Goal: Task Accomplishment & Management: Manage account settings

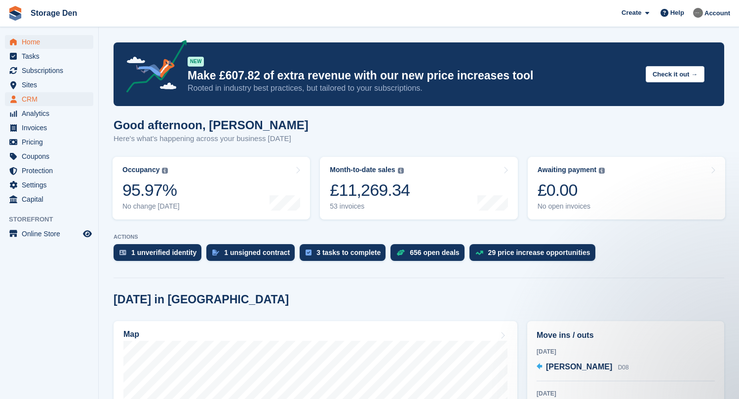
click at [54, 101] on span "CRM" at bounding box center [51, 99] width 59 height 14
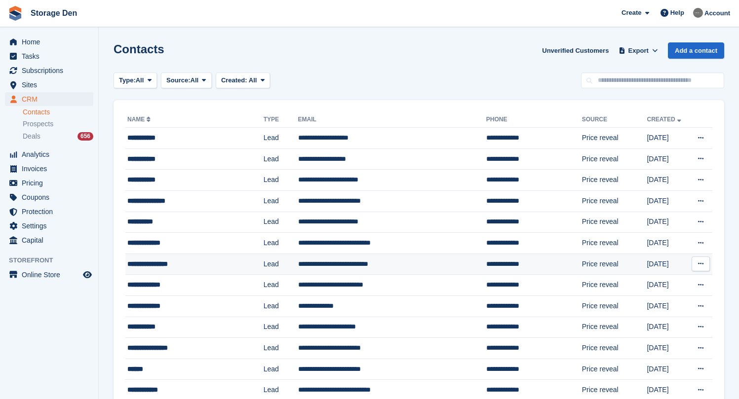
click at [214, 262] on div "**********" at bounding box center [186, 264] width 118 height 10
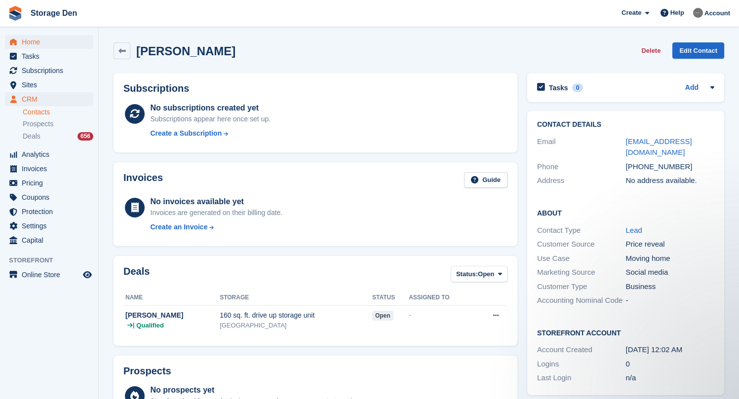
click at [66, 39] on span "Home" at bounding box center [51, 42] width 59 height 14
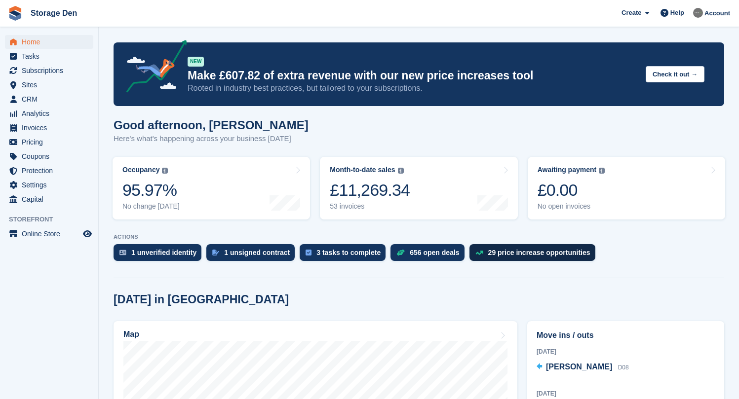
scroll to position [148, 0]
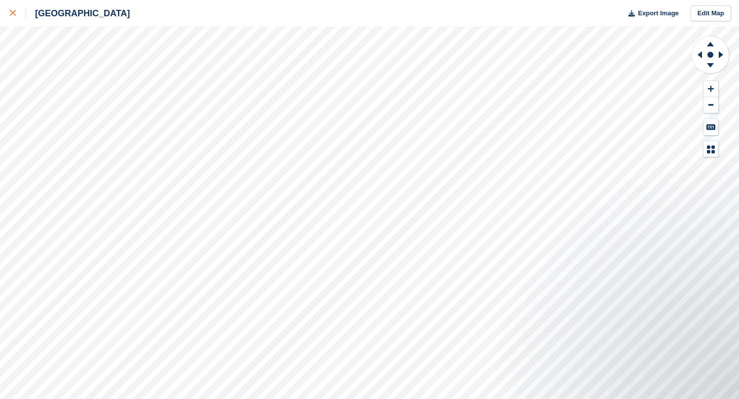
click at [14, 14] on icon at bounding box center [13, 13] width 6 height 6
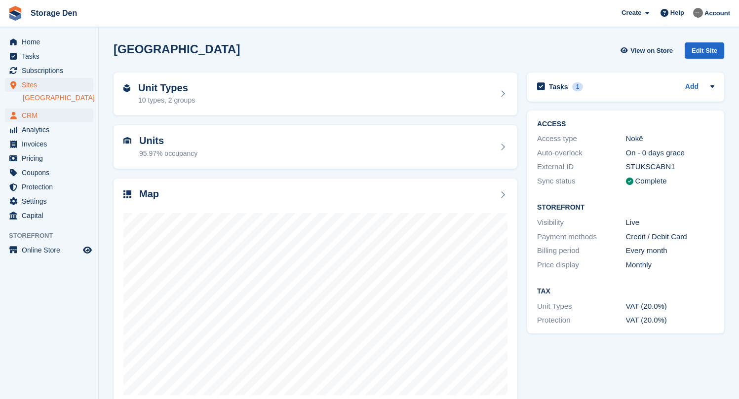
click at [52, 114] on span "CRM" at bounding box center [51, 116] width 59 height 14
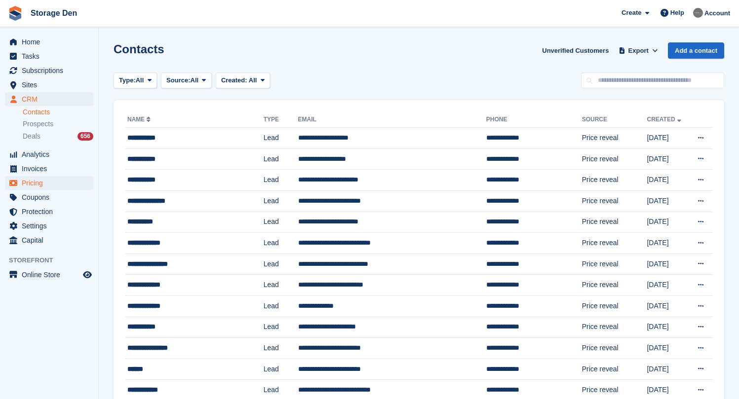
click at [46, 179] on span "Pricing" at bounding box center [51, 183] width 59 height 14
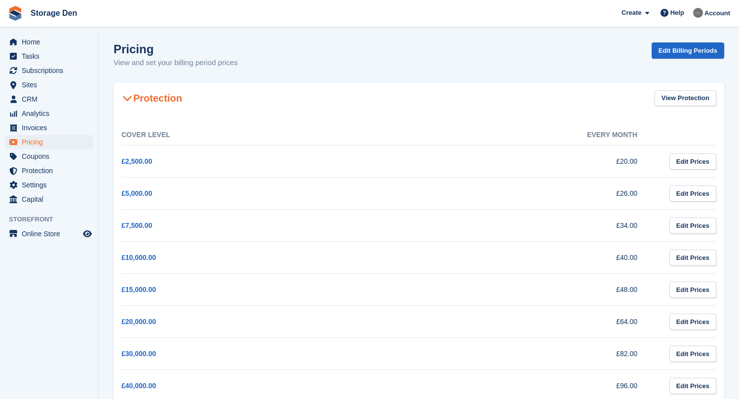
scroll to position [256, 0]
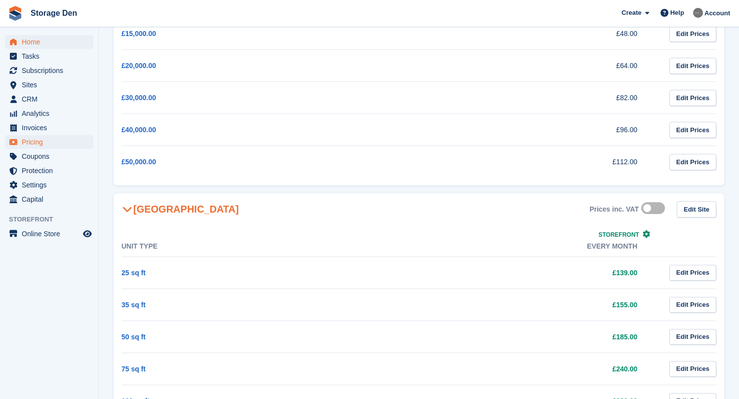
click at [35, 39] on span "Home" at bounding box center [51, 42] width 59 height 14
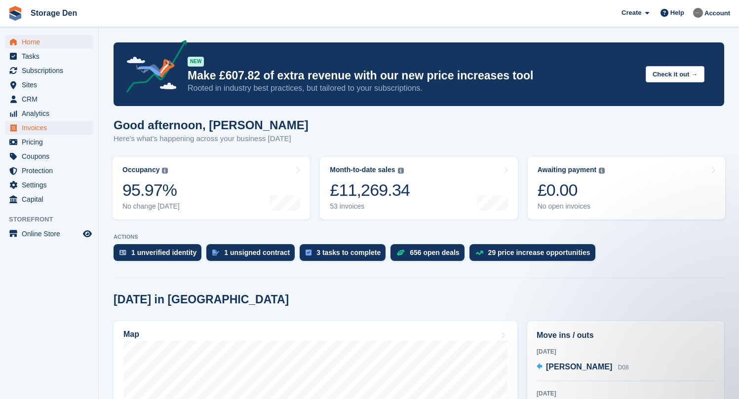
click at [52, 133] on span "Invoices" at bounding box center [51, 128] width 59 height 14
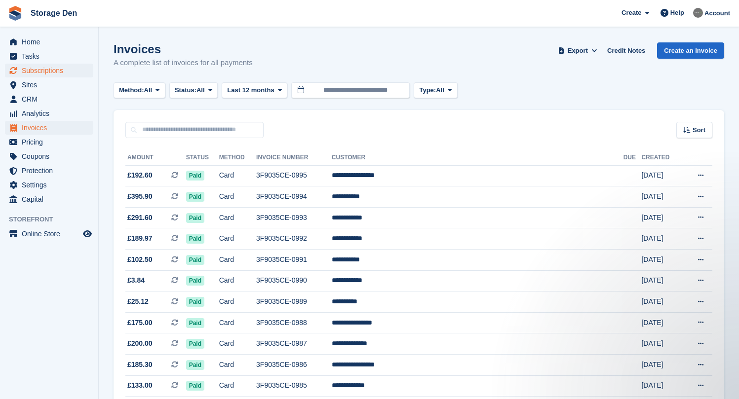
click at [51, 72] on span "Subscriptions" at bounding box center [51, 71] width 59 height 14
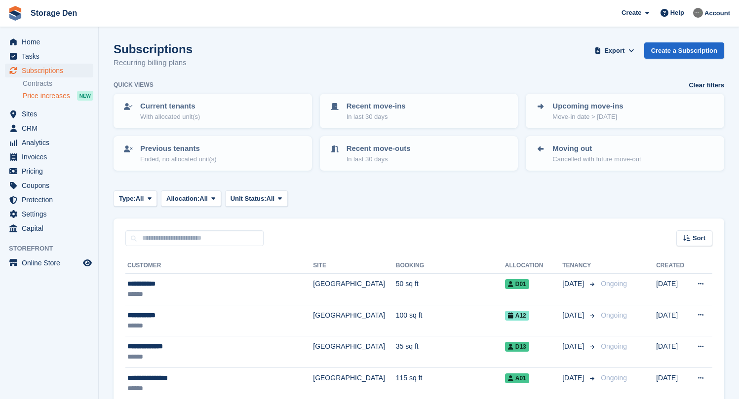
click at [44, 99] on span "Price increases" at bounding box center [46, 95] width 47 height 9
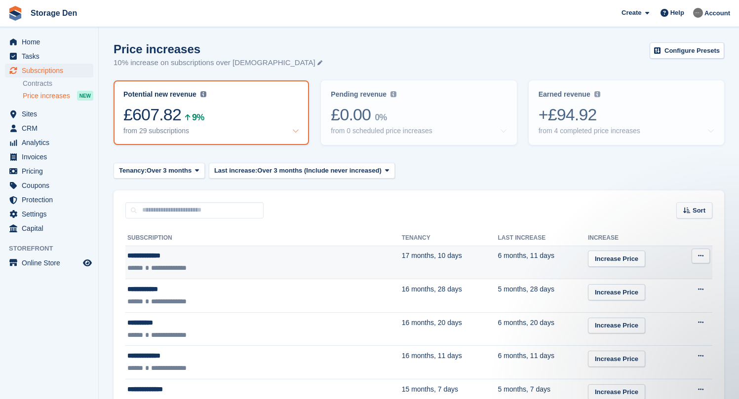
click at [705, 259] on button at bounding box center [701, 256] width 18 height 15
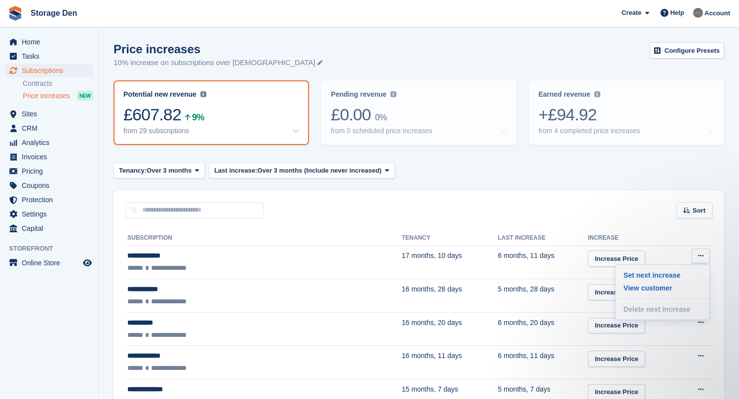
click at [650, 244] on th "Increase" at bounding box center [633, 239] width 91 height 16
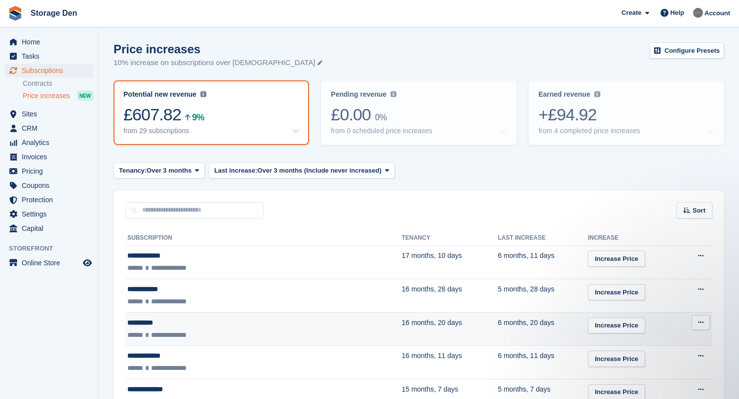
click at [257, 332] on div "**********" at bounding box center [212, 335] width 171 height 10
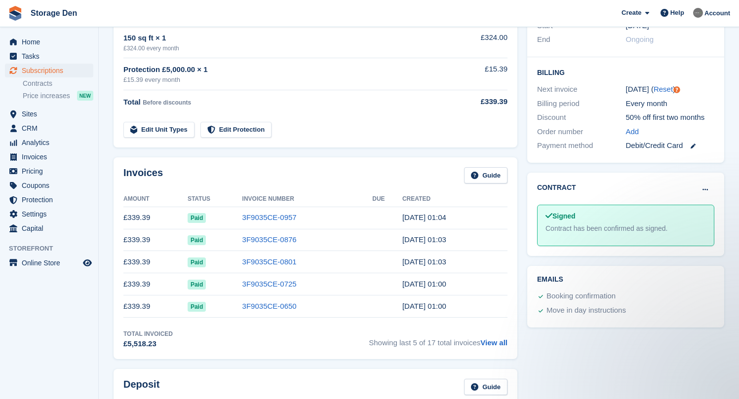
scroll to position [249, 0]
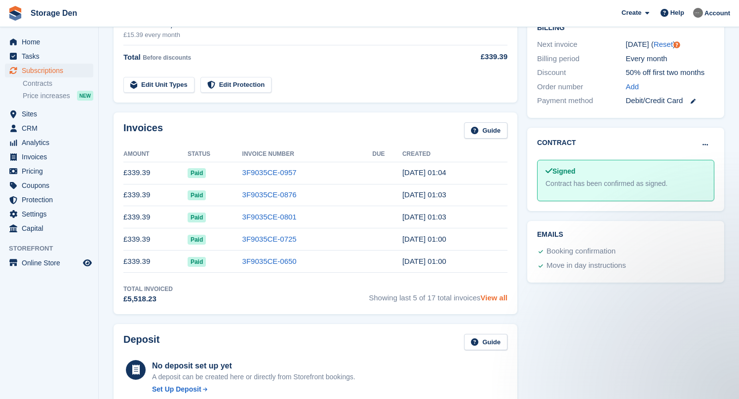
click at [500, 300] on link "View all" at bounding box center [493, 298] width 27 height 8
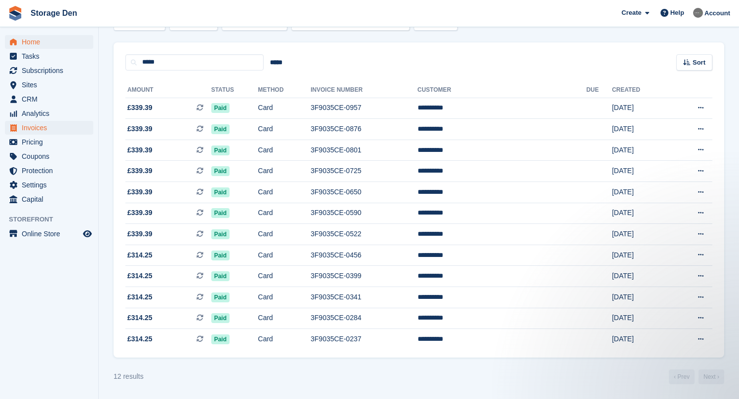
click at [51, 41] on span "Home" at bounding box center [51, 42] width 59 height 14
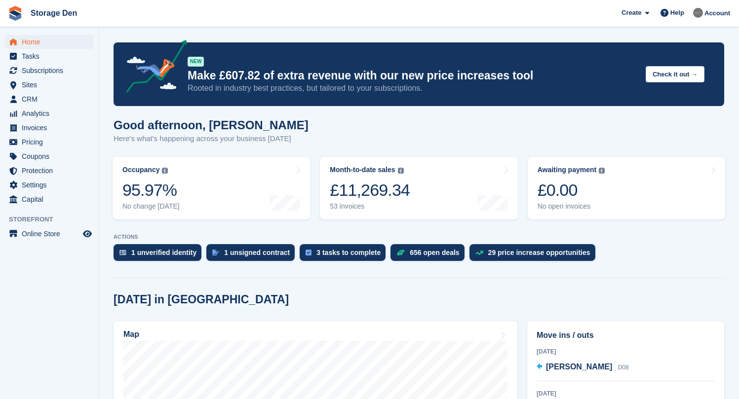
scroll to position [145, 0]
